Goal: Transaction & Acquisition: Book appointment/travel/reservation

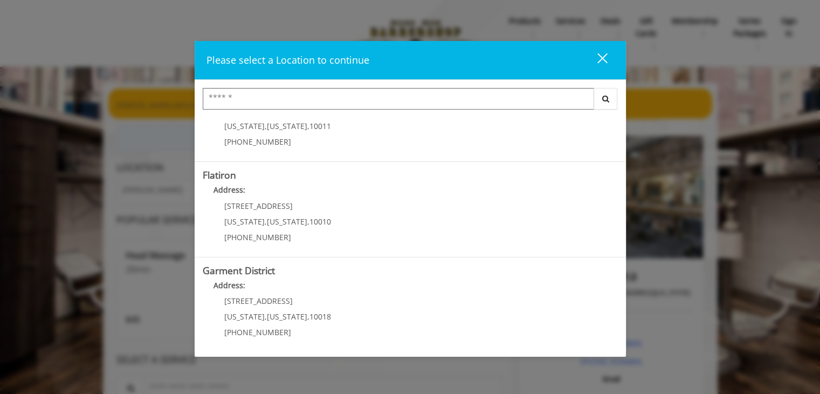
scroll to position [239, 0]
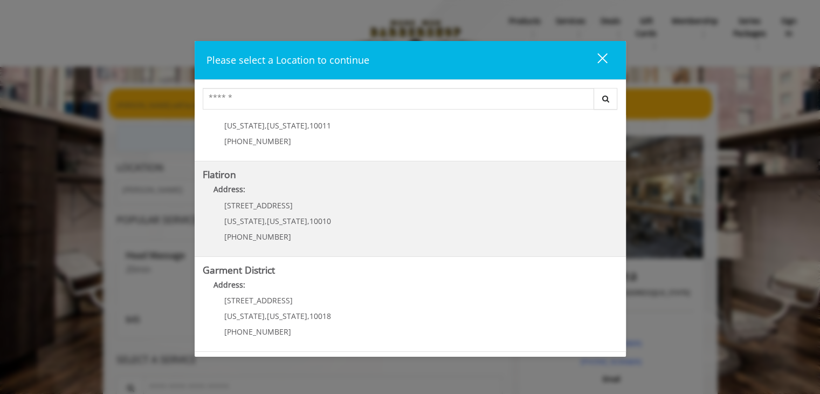
click at [330, 217] on "Flatiron Address: [STREET_ADDRESS][US_STATE][US_STATE] (917) 475-1765" at bounding box center [410, 208] width 415 height 79
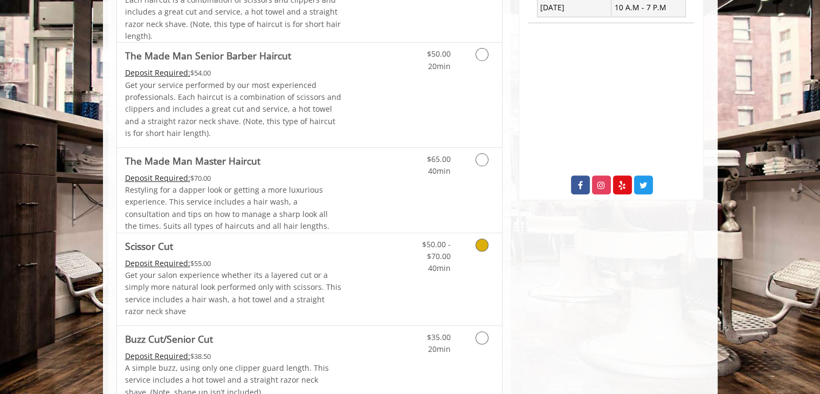
scroll to position [162, 0]
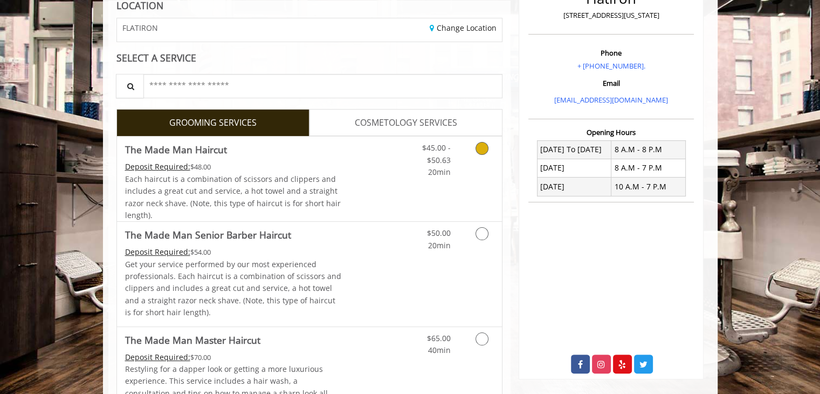
click at [487, 155] on link "Grooming services" at bounding box center [479, 157] width 27 height 42
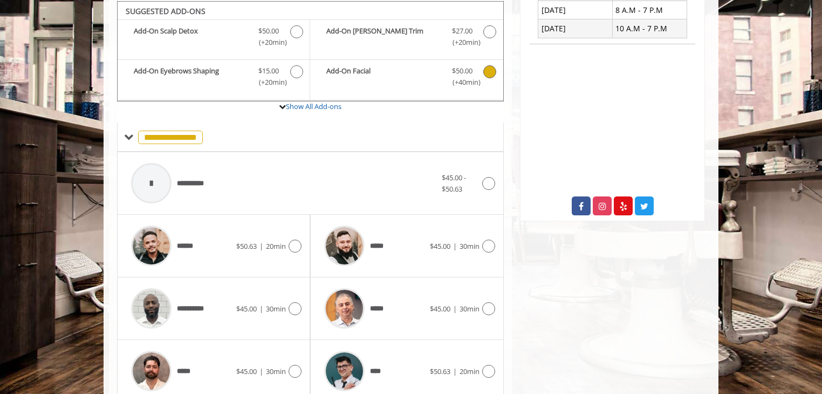
scroll to position [166, 0]
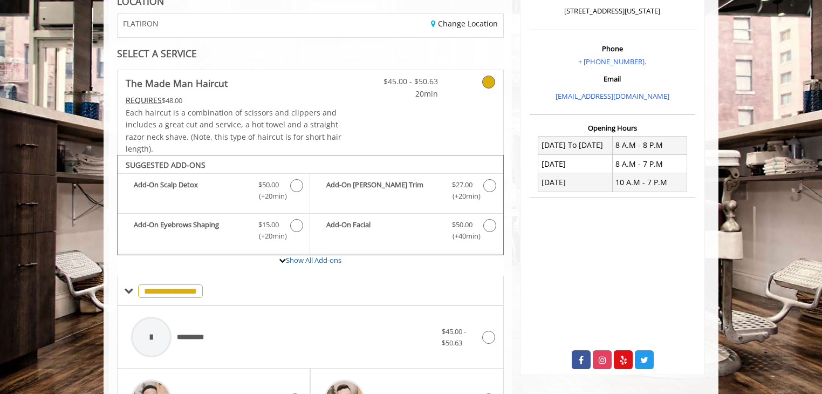
click at [498, 340] on div "**********" at bounding box center [310, 337] width 386 height 63
click at [487, 332] on icon at bounding box center [488, 336] width 13 height 13
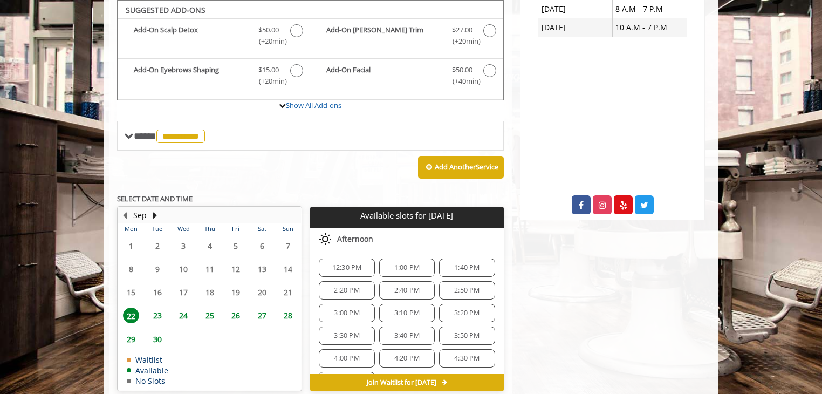
click at [181, 314] on span "24" at bounding box center [183, 315] width 16 height 16
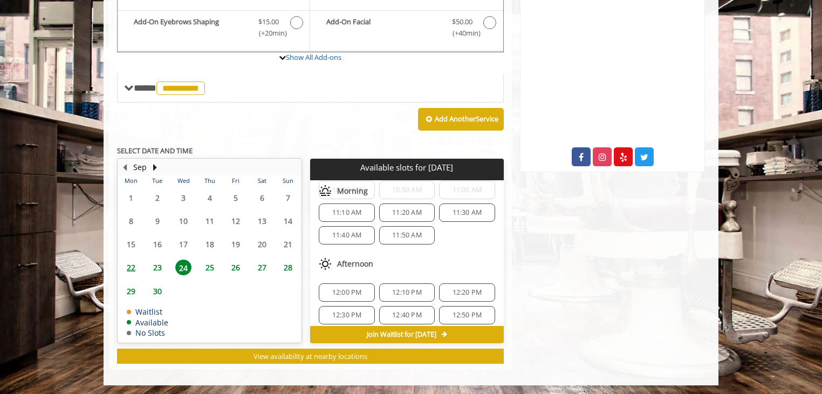
scroll to position [162, 0]
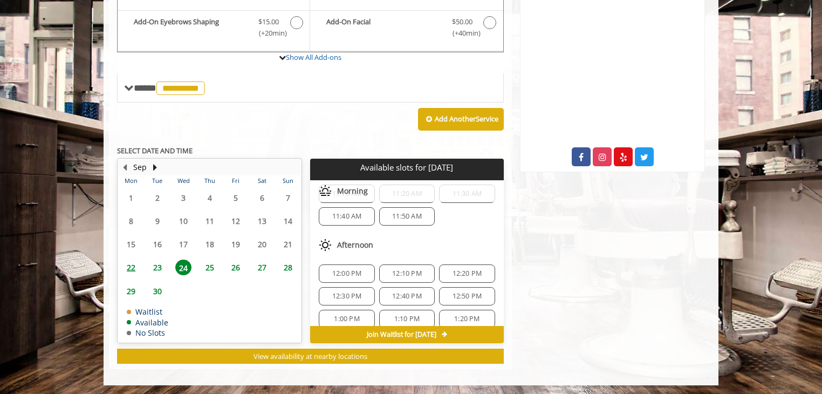
click at [356, 269] on span "12:00 PM" at bounding box center [347, 273] width 30 height 9
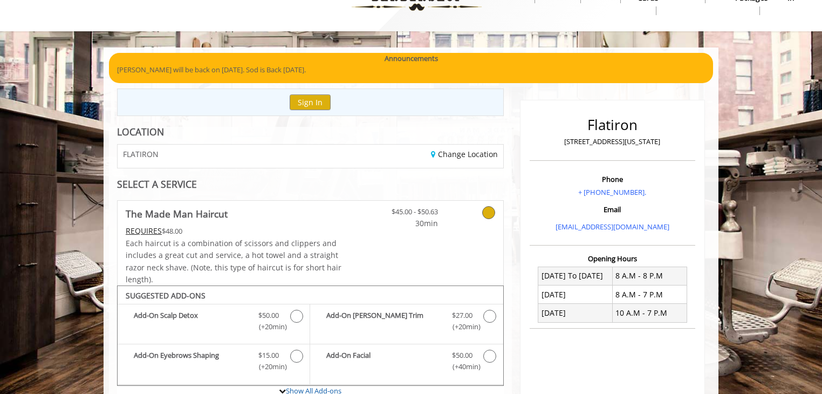
scroll to position [54, 0]
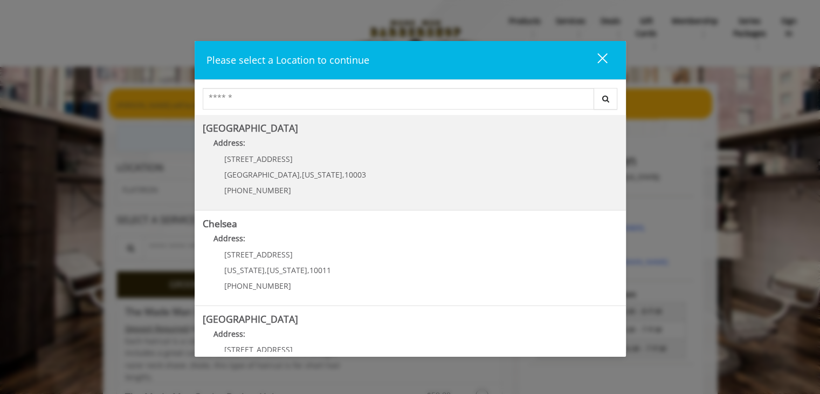
click at [358, 161] on Village "Greenwich Village Address: 60 E 8th St Manhattan , New York , 10003 (212) 598-1…" at bounding box center [410, 162] width 415 height 79
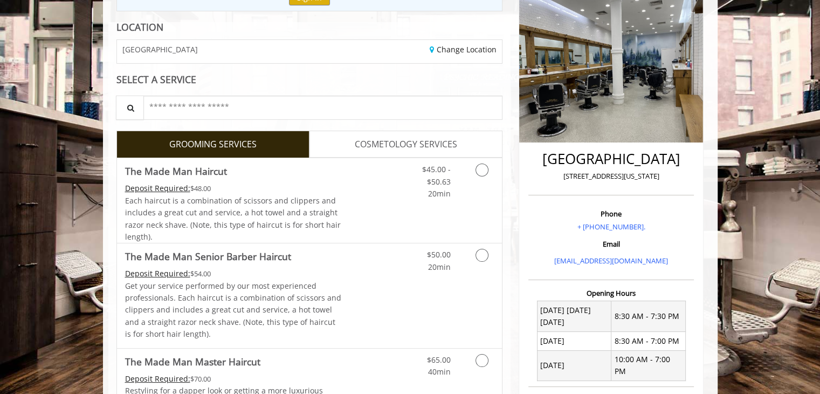
scroll to position [162, 0]
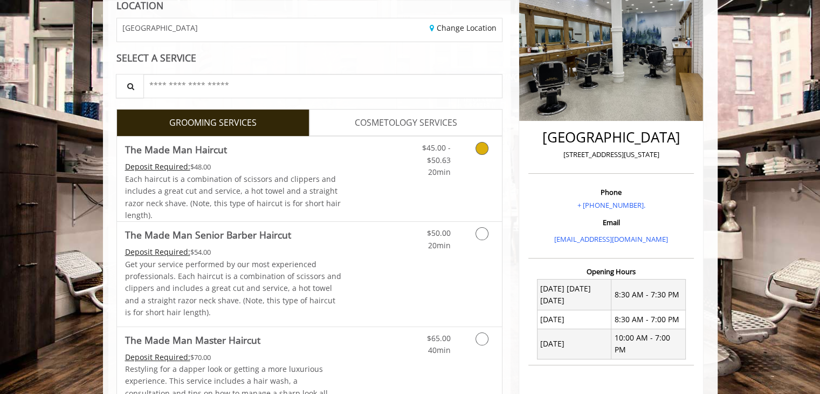
click at [426, 168] on link "$45.00 - $50.63 20min" at bounding box center [427, 157] width 45 height 42
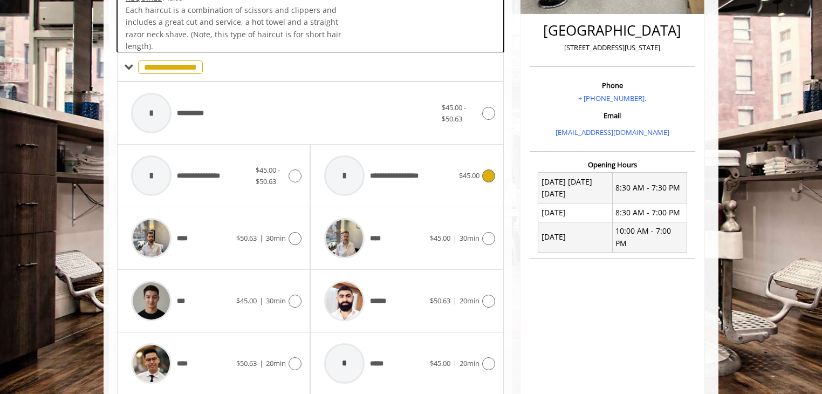
scroll to position [320, 0]
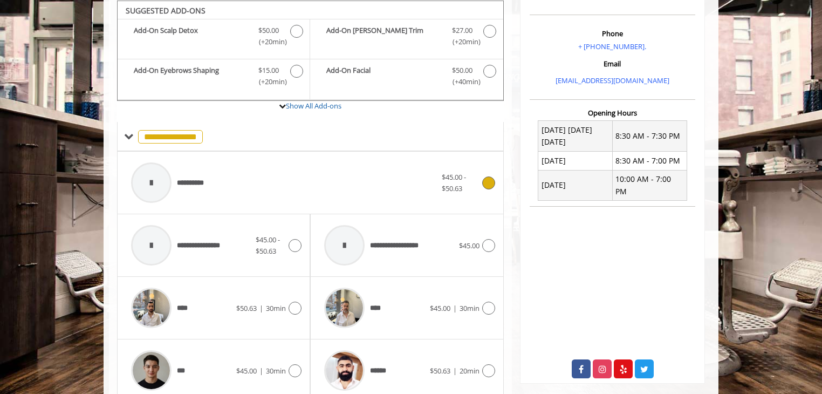
click at [475, 186] on span "$45.00 - $50.63" at bounding box center [459, 182] width 37 height 23
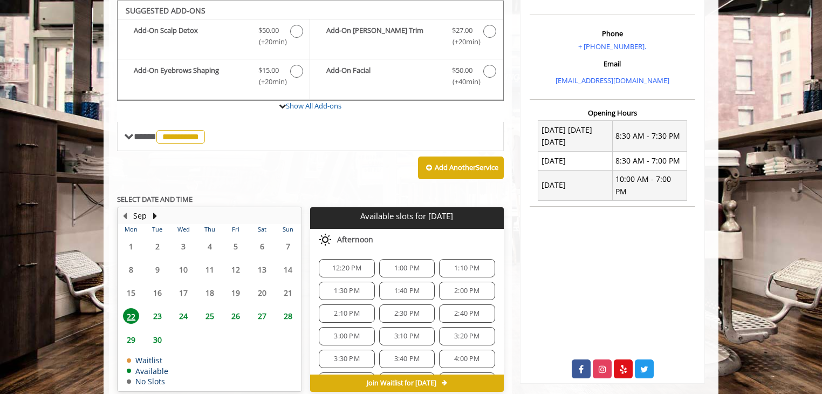
scroll to position [321, 0]
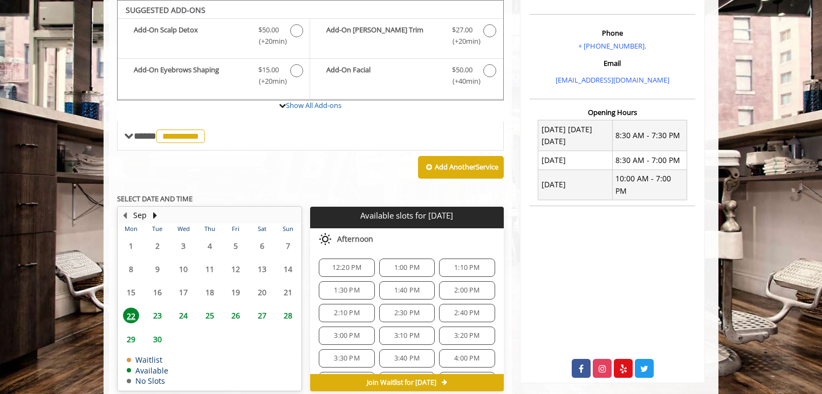
click at [187, 311] on span "24" at bounding box center [183, 315] width 16 height 16
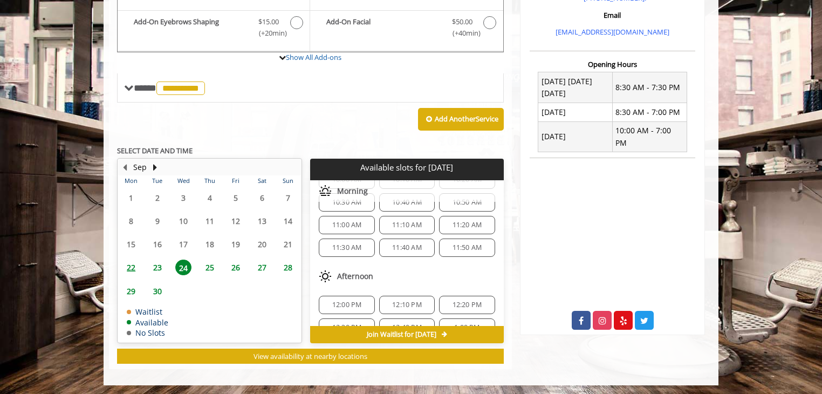
scroll to position [162, 0]
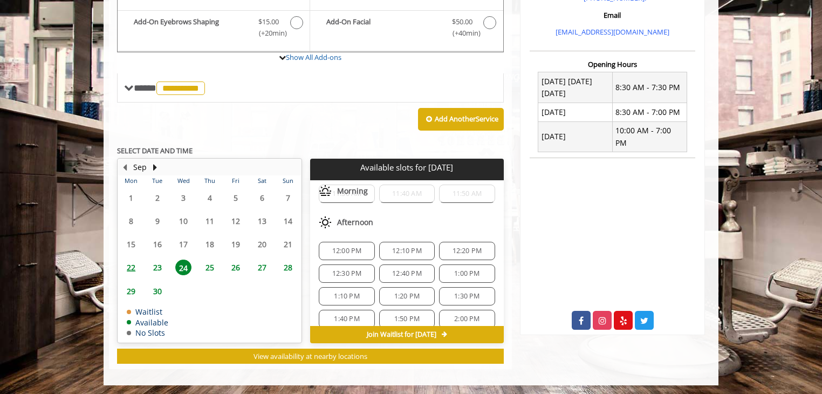
click at [356, 246] on span "12:00 PM" at bounding box center [347, 250] width 30 height 9
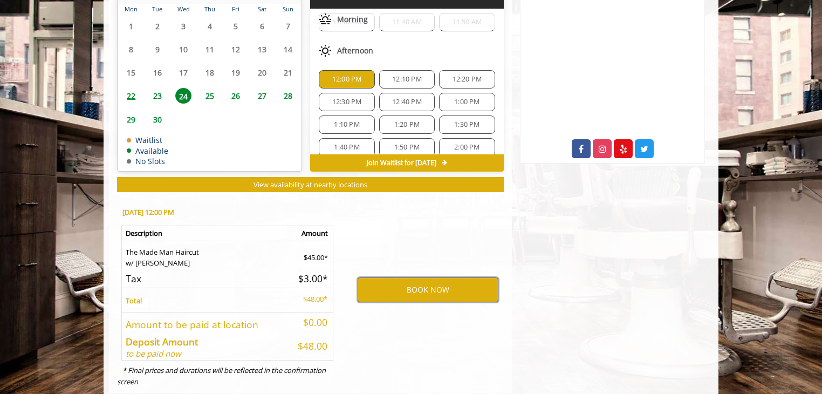
scroll to position [563, 0]
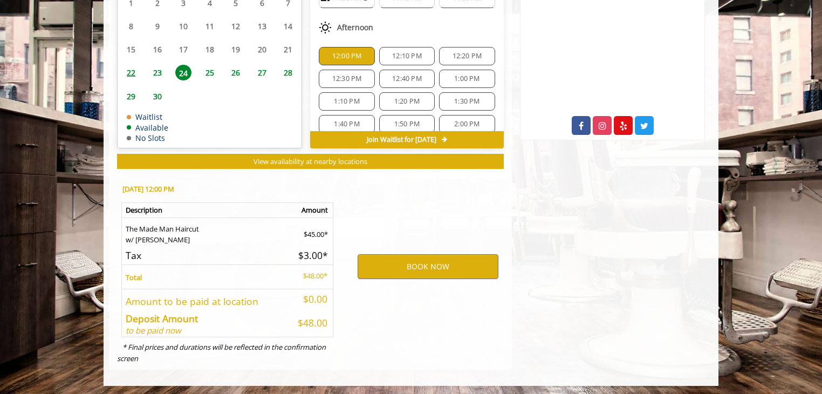
click at [460, 52] on span "12:20 PM" at bounding box center [467, 56] width 30 height 9
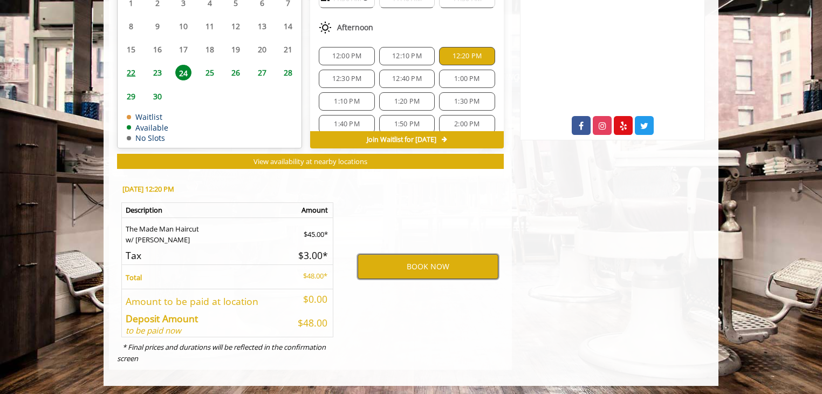
click at [419, 254] on button "BOOK NOW" at bounding box center [427, 266] width 141 height 25
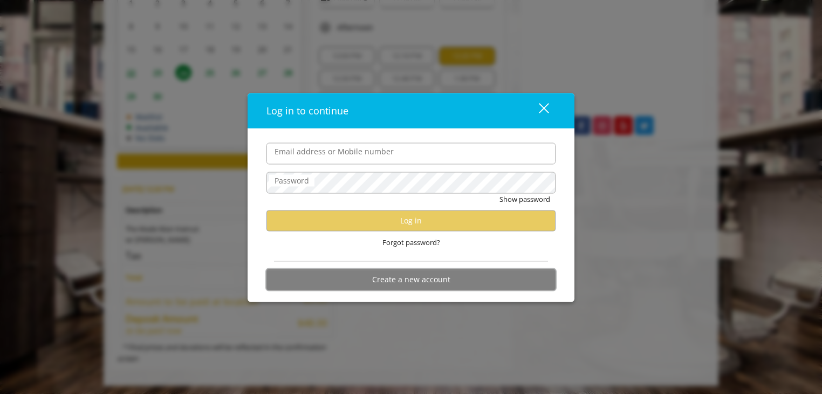
click at [416, 277] on button "Create a new account" at bounding box center [410, 278] width 289 height 21
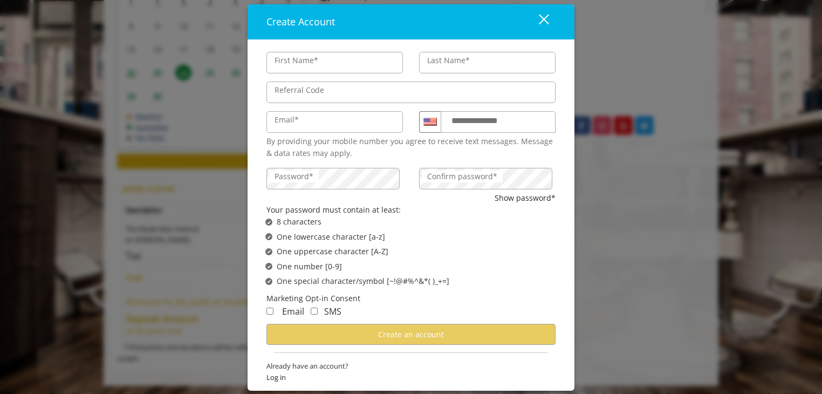
click at [317, 66] on input "First Name*" at bounding box center [334, 63] width 136 height 22
type input "****"
type input "******"
type input "**********"
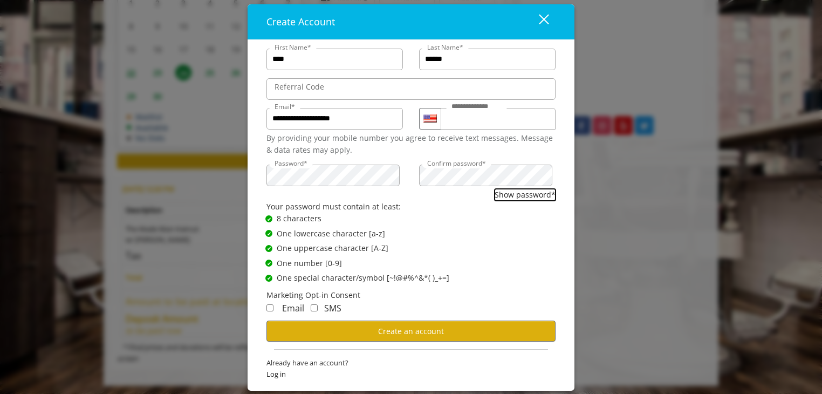
scroll to position [4, 0]
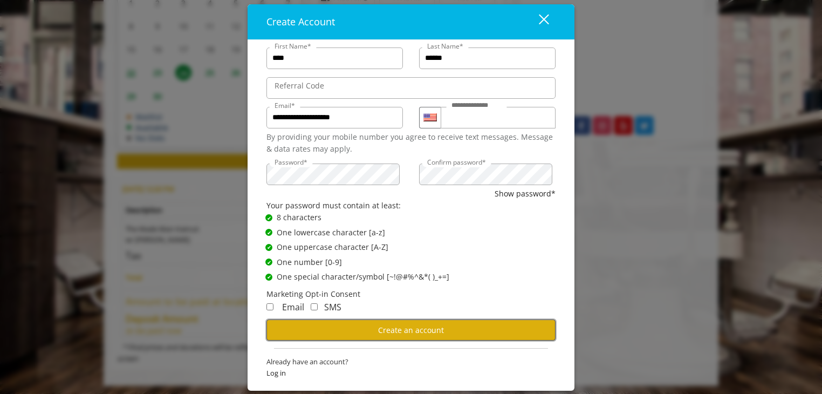
click at [329, 329] on button "Create an account" at bounding box center [410, 329] width 289 height 21
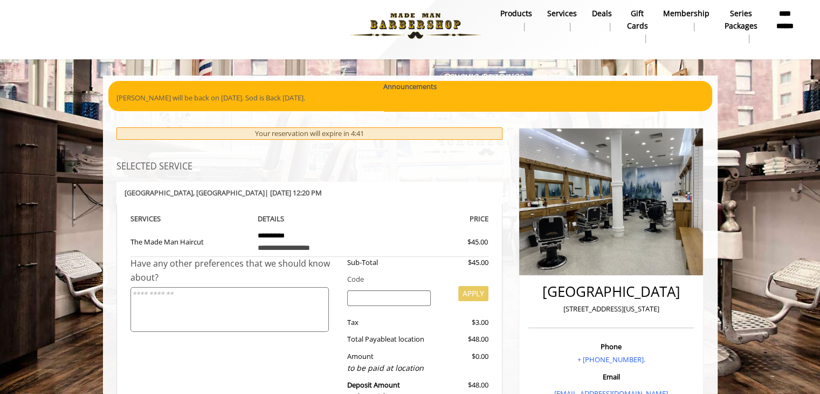
scroll to position [162, 0]
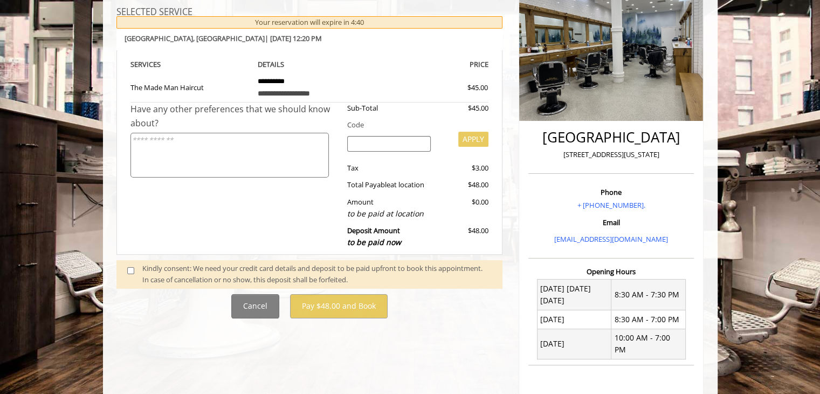
click at [229, 316] on div "**********" at bounding box center [309, 251] width 403 height 579
click at [234, 309] on button "Cancel" at bounding box center [255, 306] width 48 height 24
